Goal: Information Seeking & Learning: Learn about a topic

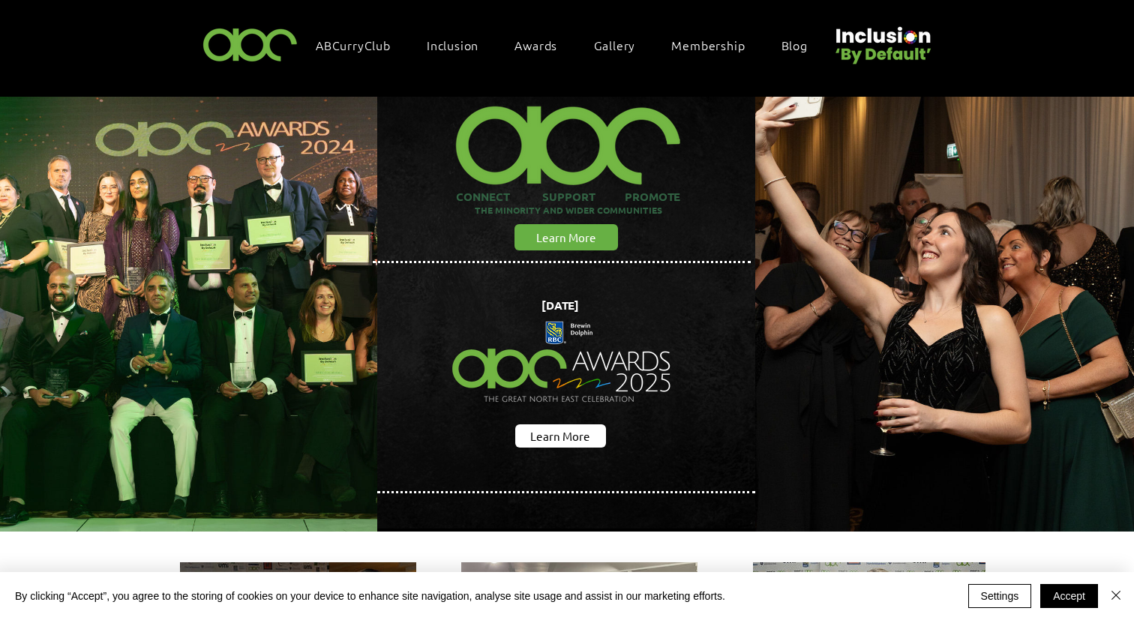
scroll to position [32, 0]
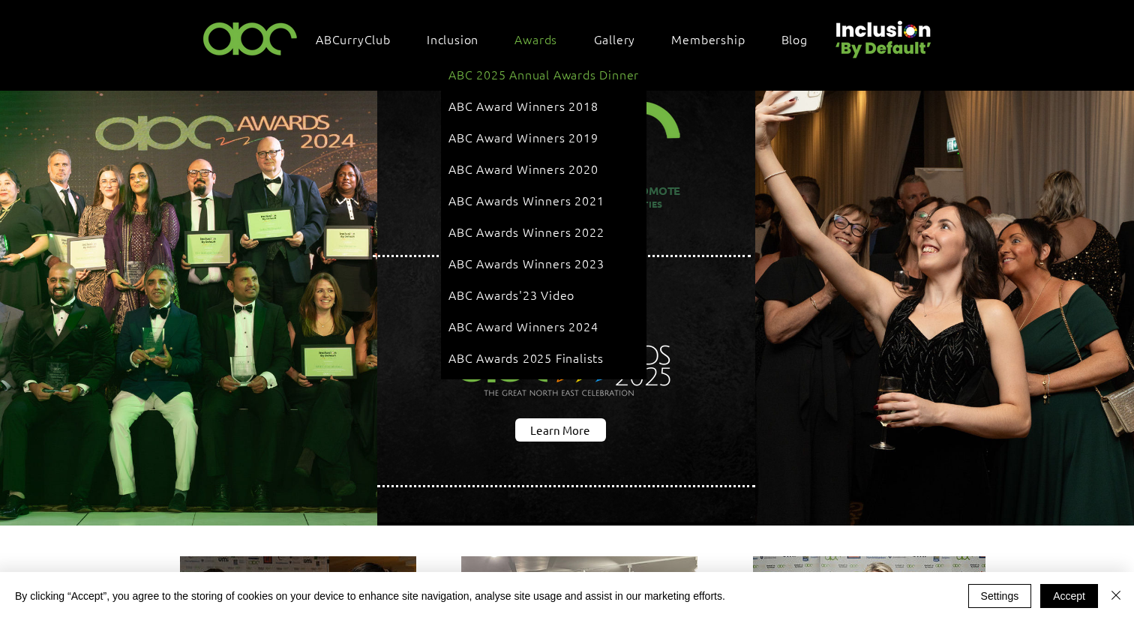
click at [555, 73] on span "ABC 2025 Annual Awards Dinner" at bounding box center [543, 74] width 190 height 16
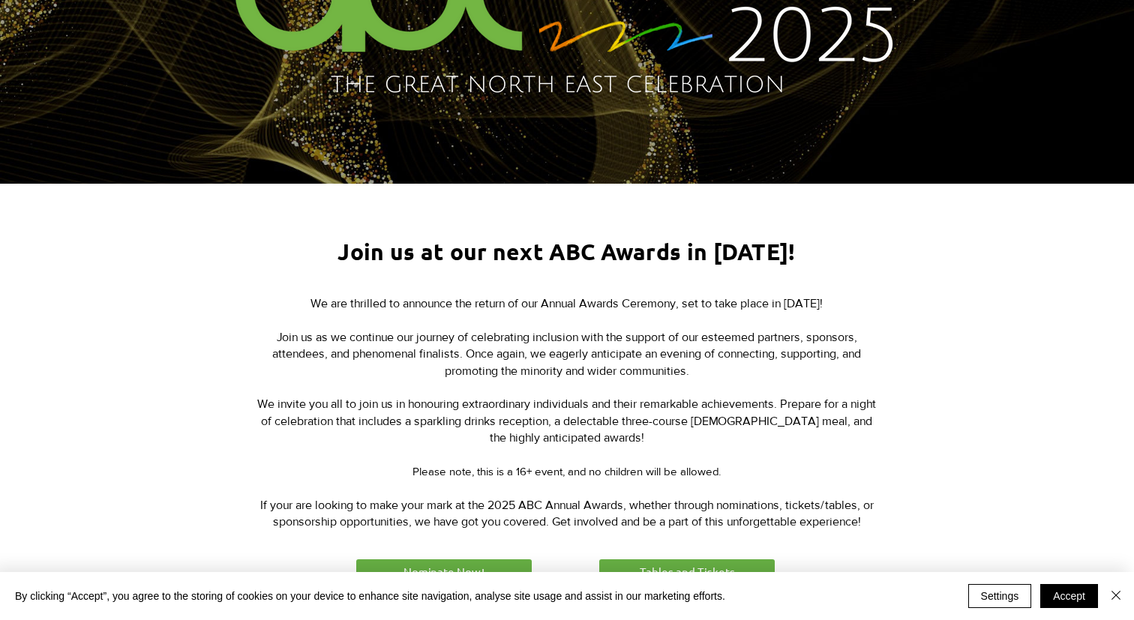
scroll to position [571, 0]
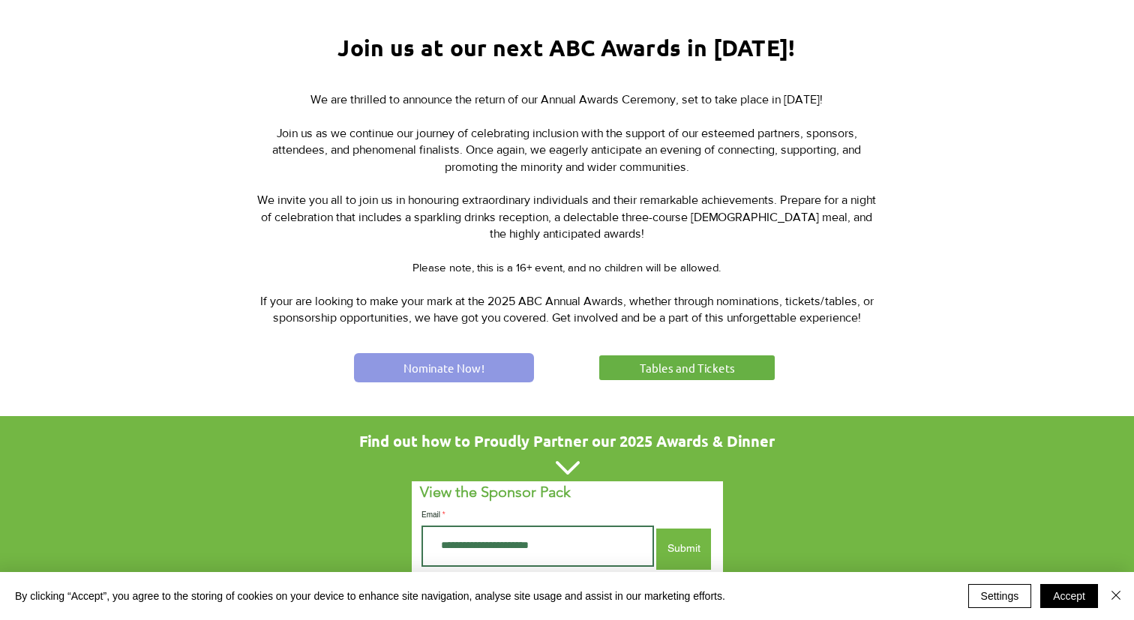
click at [485, 364] on link "Nominate Now!" at bounding box center [444, 367] width 180 height 29
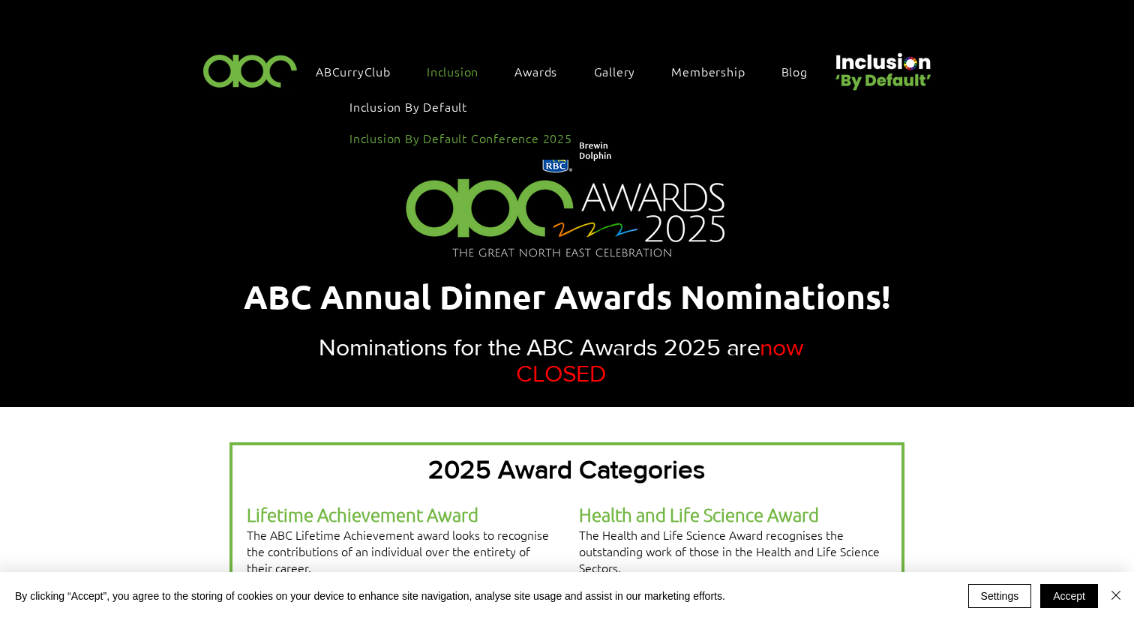
click at [451, 134] on span "Inclusion By Default Conference 2025" at bounding box center [460, 138] width 223 height 16
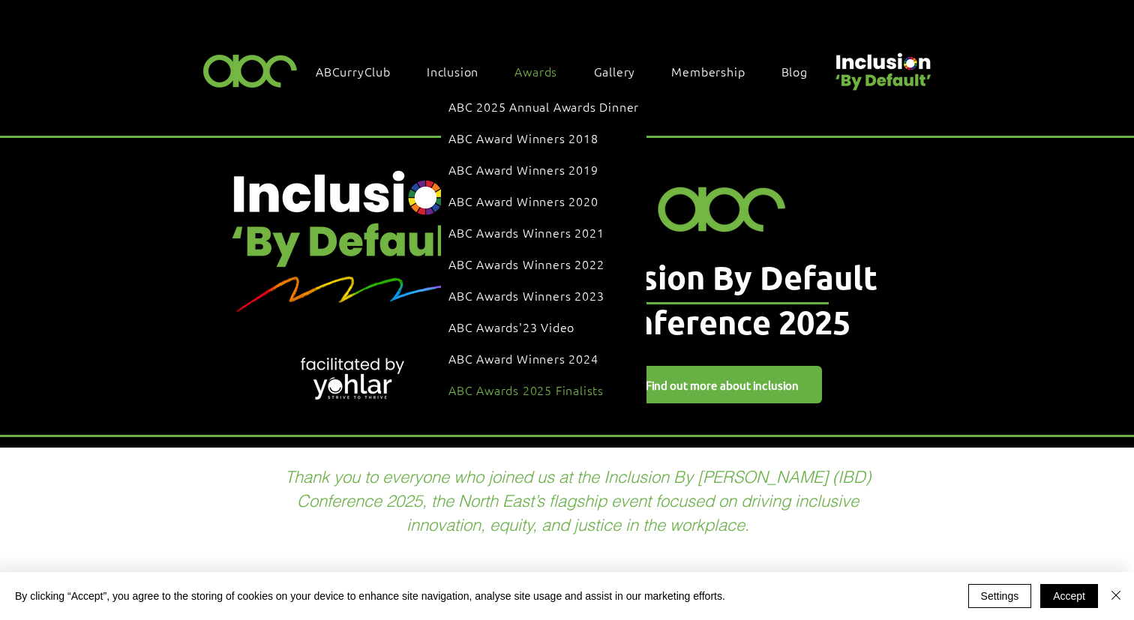
click at [507, 382] on span "ABC Awards 2025 Finalists" at bounding box center [525, 390] width 155 height 16
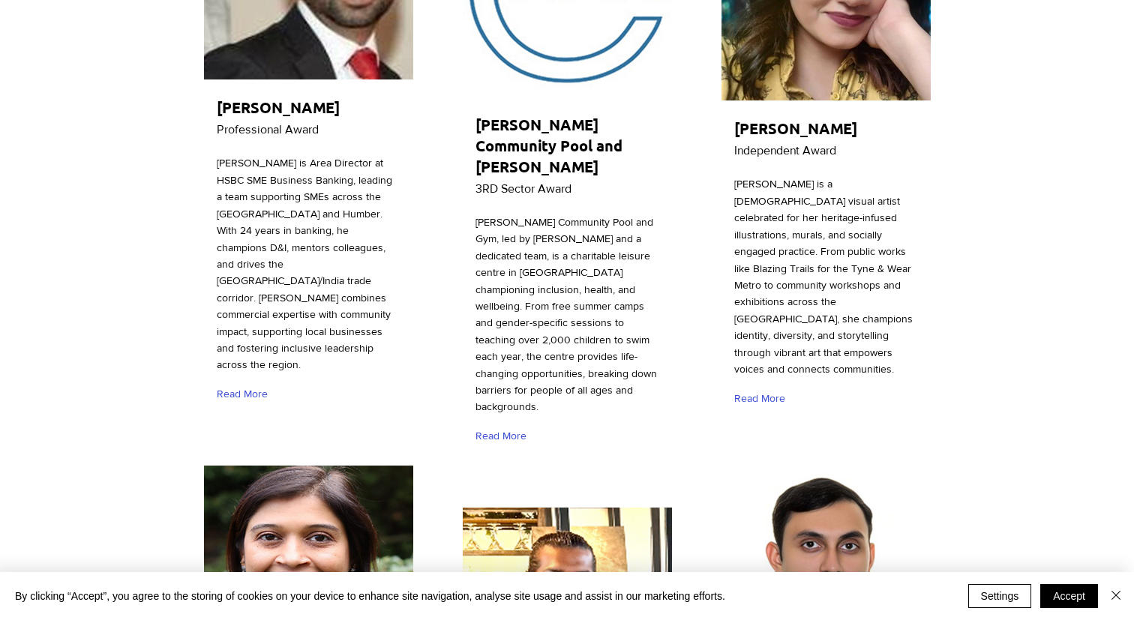
scroll to position [958, 0]
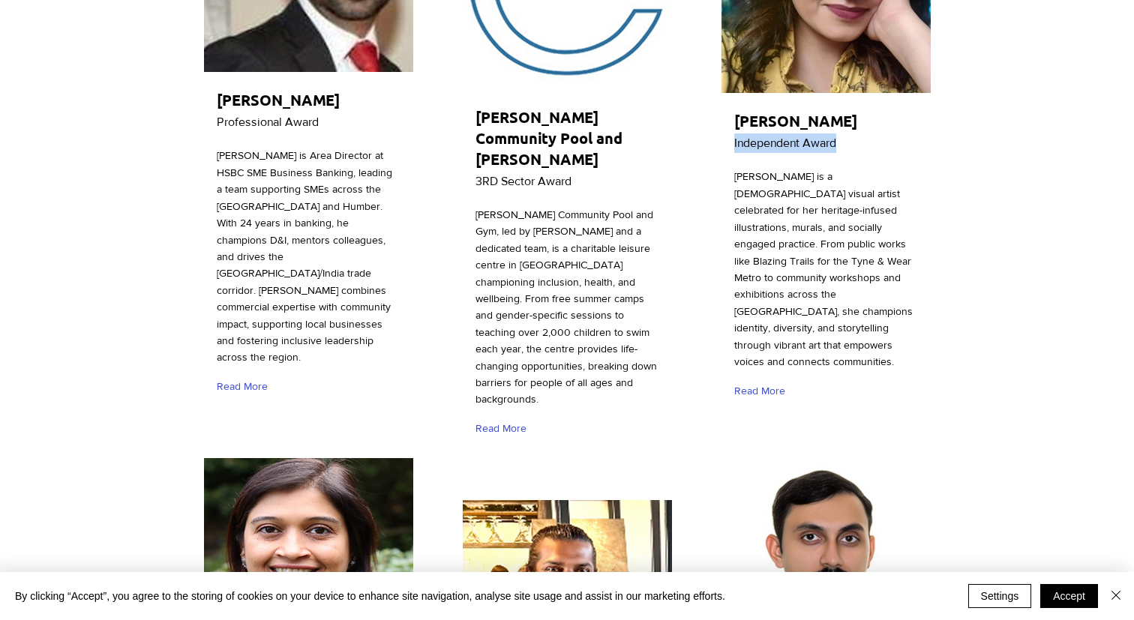
drag, startPoint x: 734, startPoint y: 155, endPoint x: 894, endPoint y: 164, distance: 160.7
click at [894, 153] on p "Independent Award" at bounding box center [832, 142] width 196 height 19
copy span "Independent Award"
